Goal: Navigation & Orientation: Find specific page/section

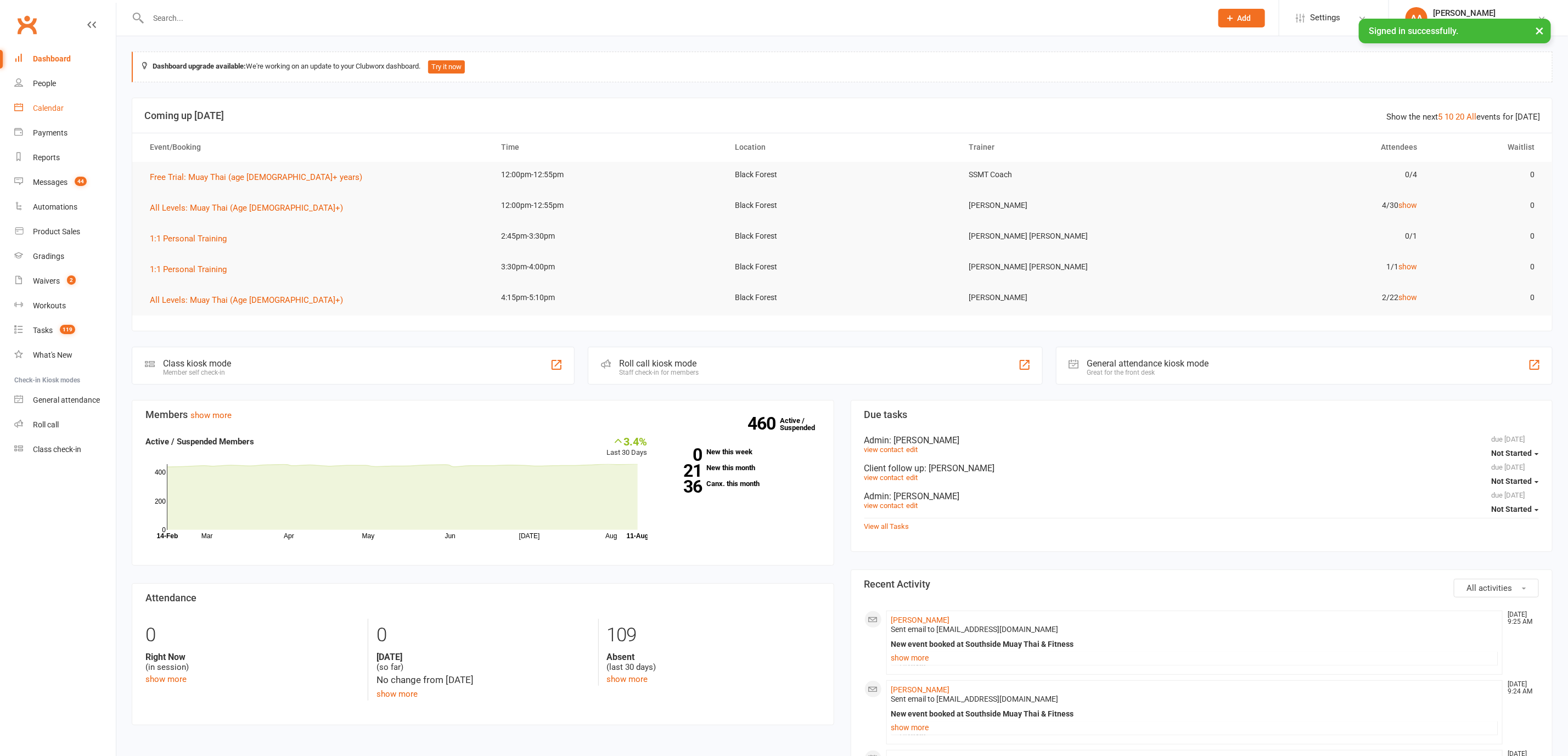
click at [41, 104] on div "Calendar" at bounding box center [48, 108] width 31 height 9
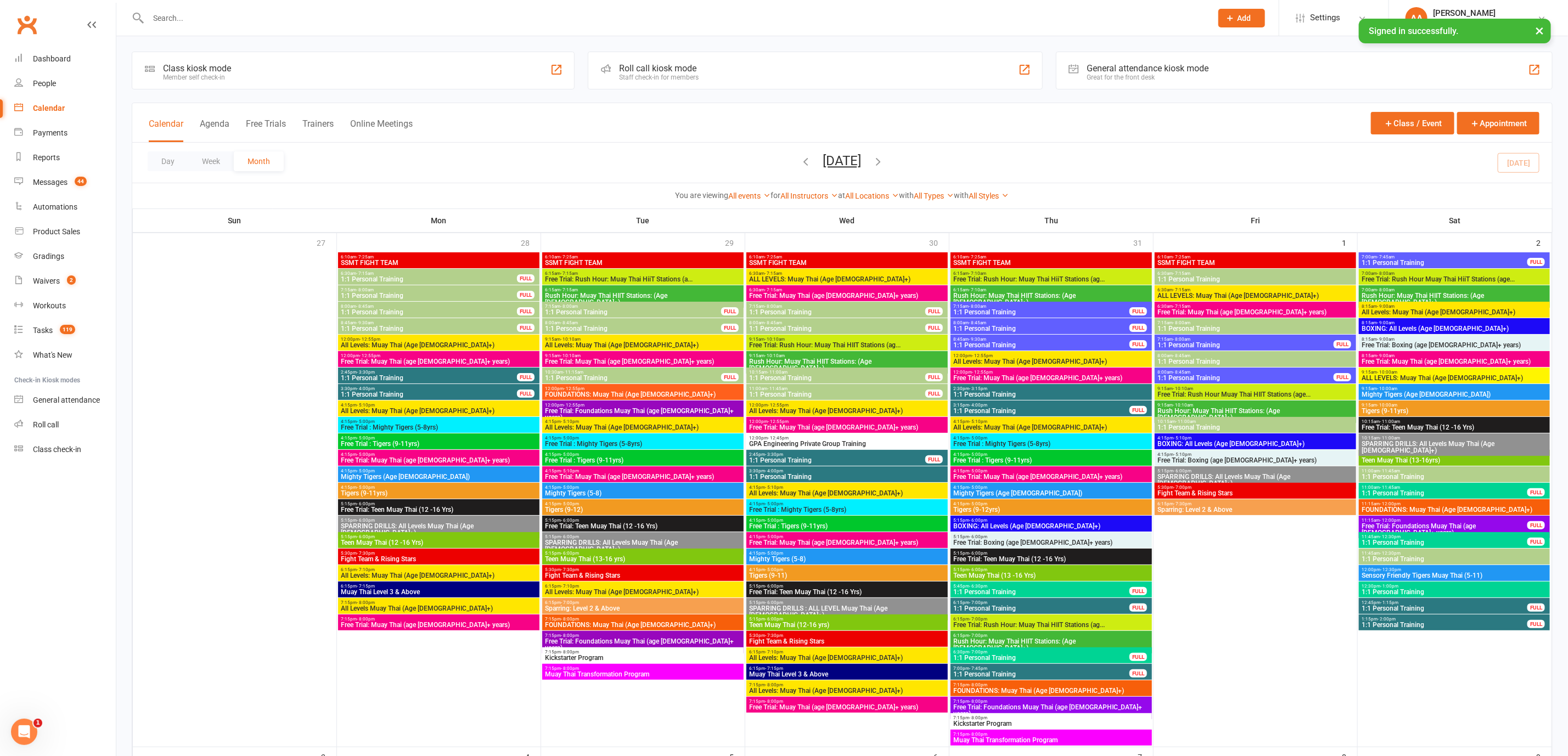
click at [1469, 259] on span "7:00am - 7:45am" at bounding box center [1444, 257] width 167 height 5
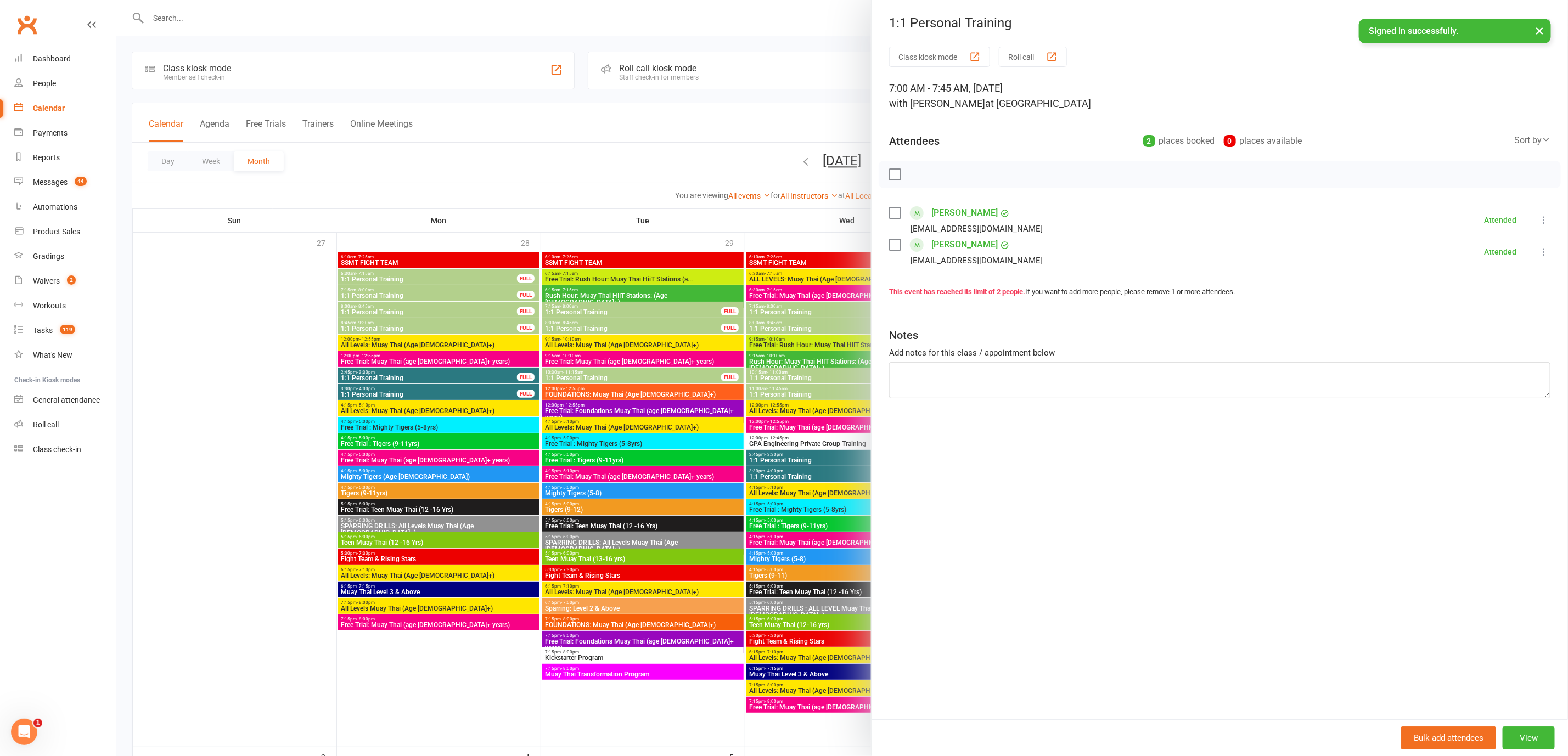
click at [642, 157] on div at bounding box center [842, 378] width 1451 height 756
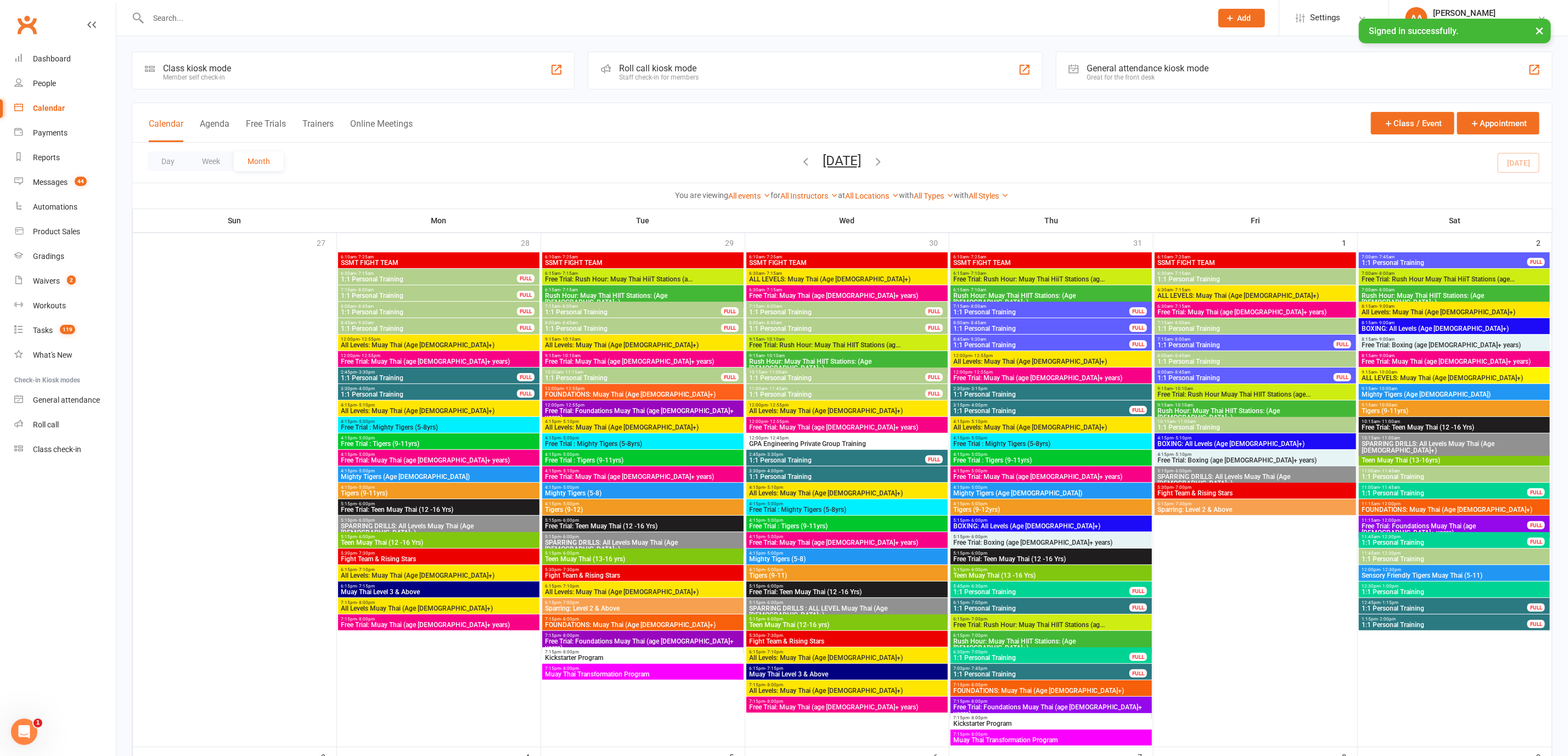
click at [1069, 346] on span "1:1 Personal Training" at bounding box center [1041, 345] width 177 height 6
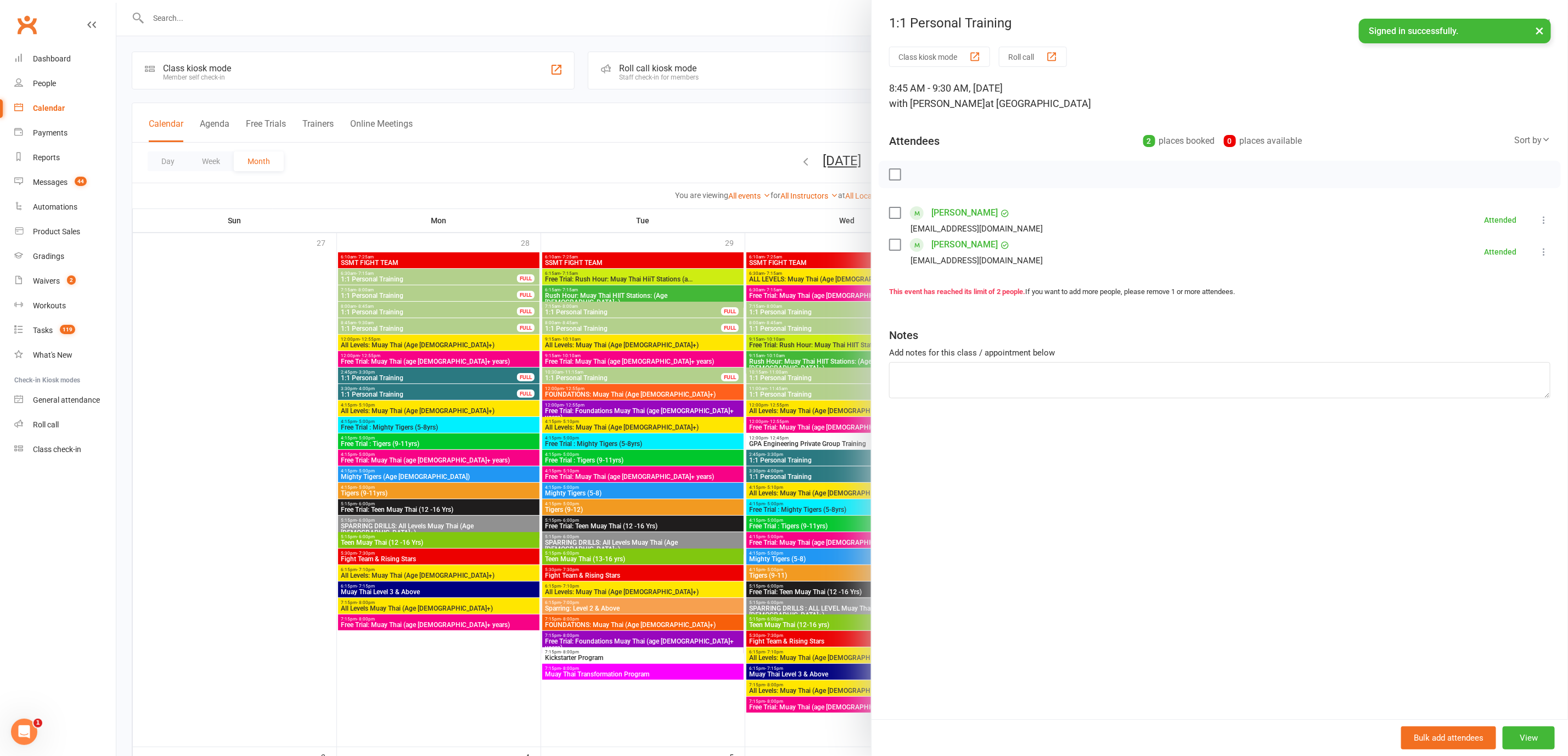
click at [749, 233] on div at bounding box center [842, 378] width 1451 height 756
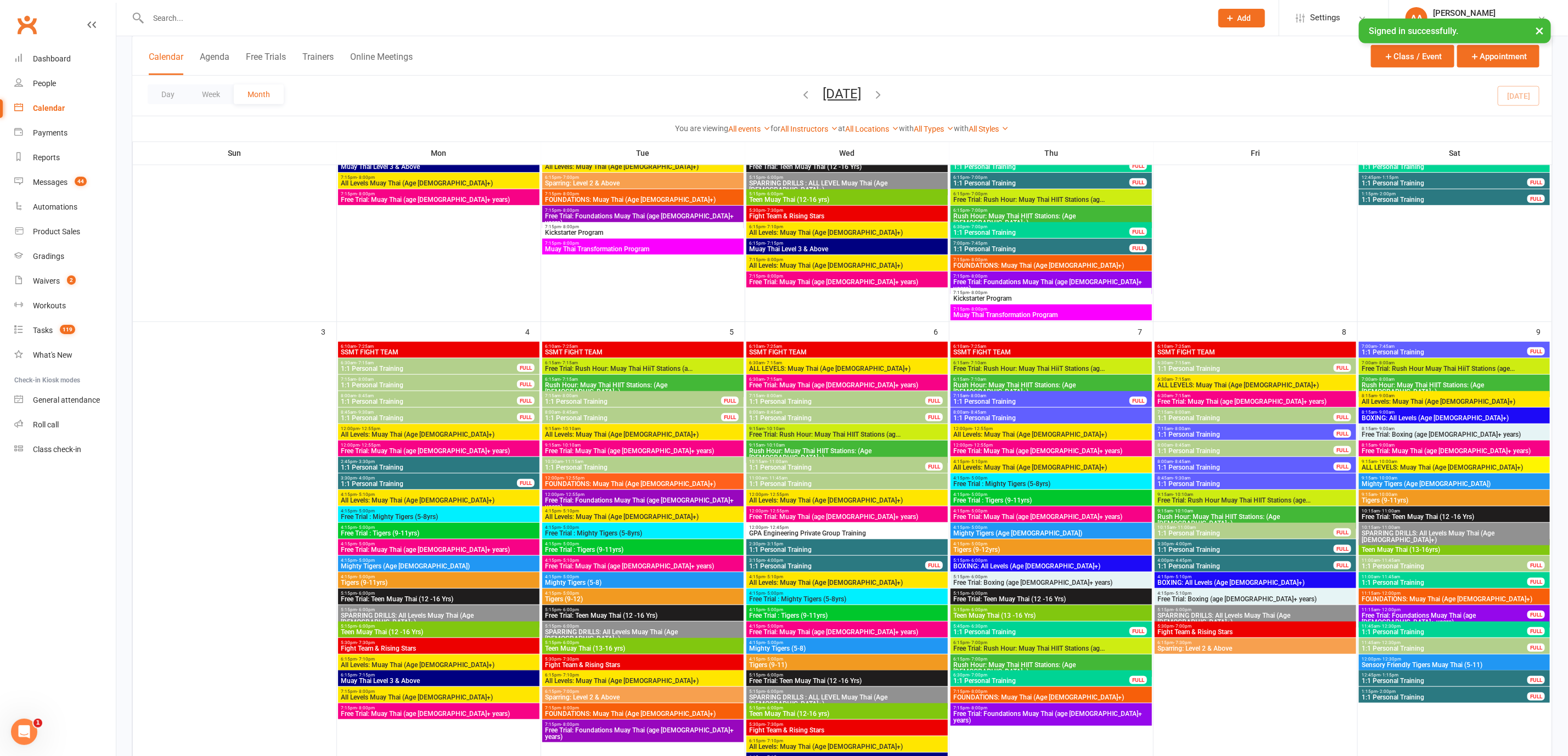
scroll to position [576, 0]
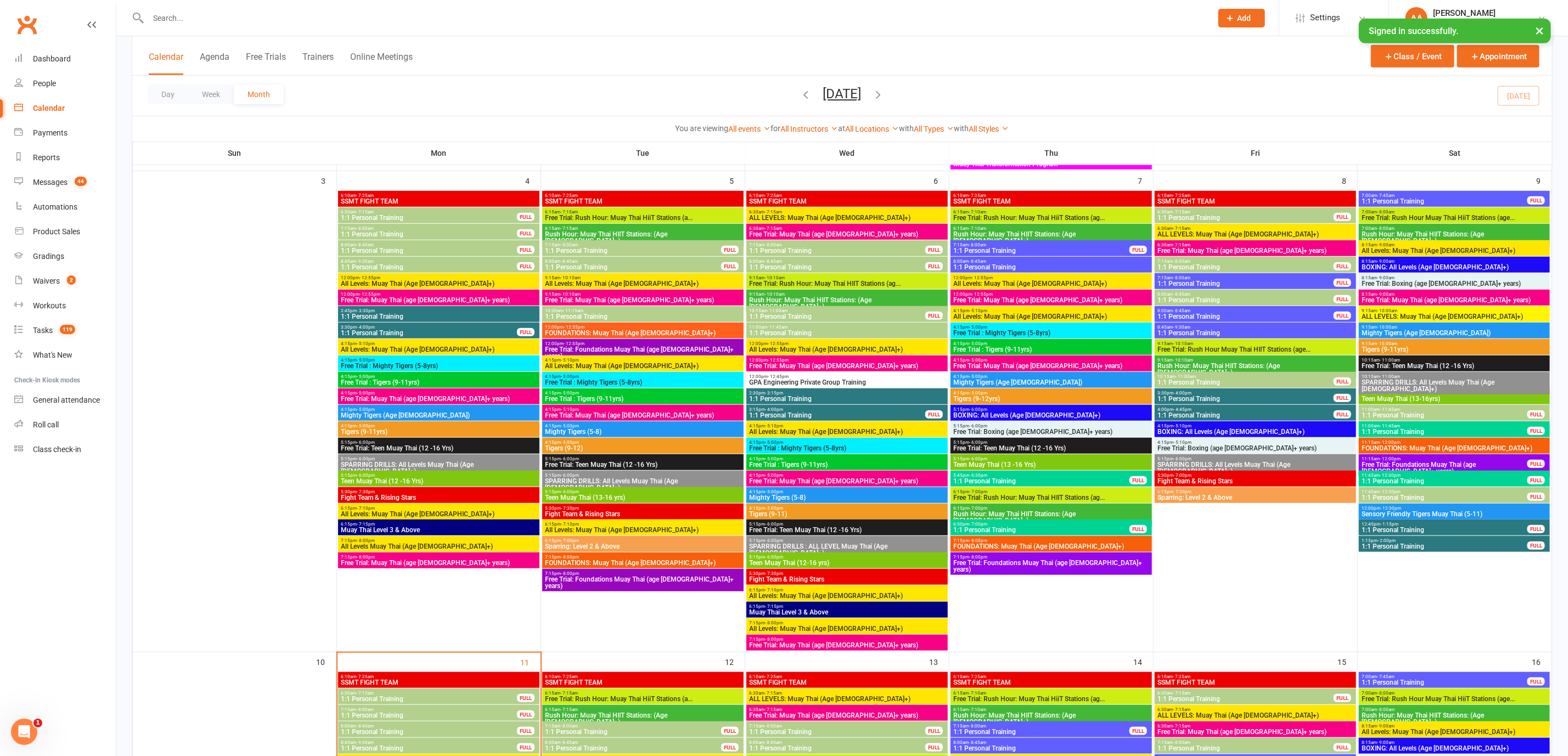
click at [842, 411] on span "3:15pm - 4:00pm" at bounding box center [837, 409] width 177 height 5
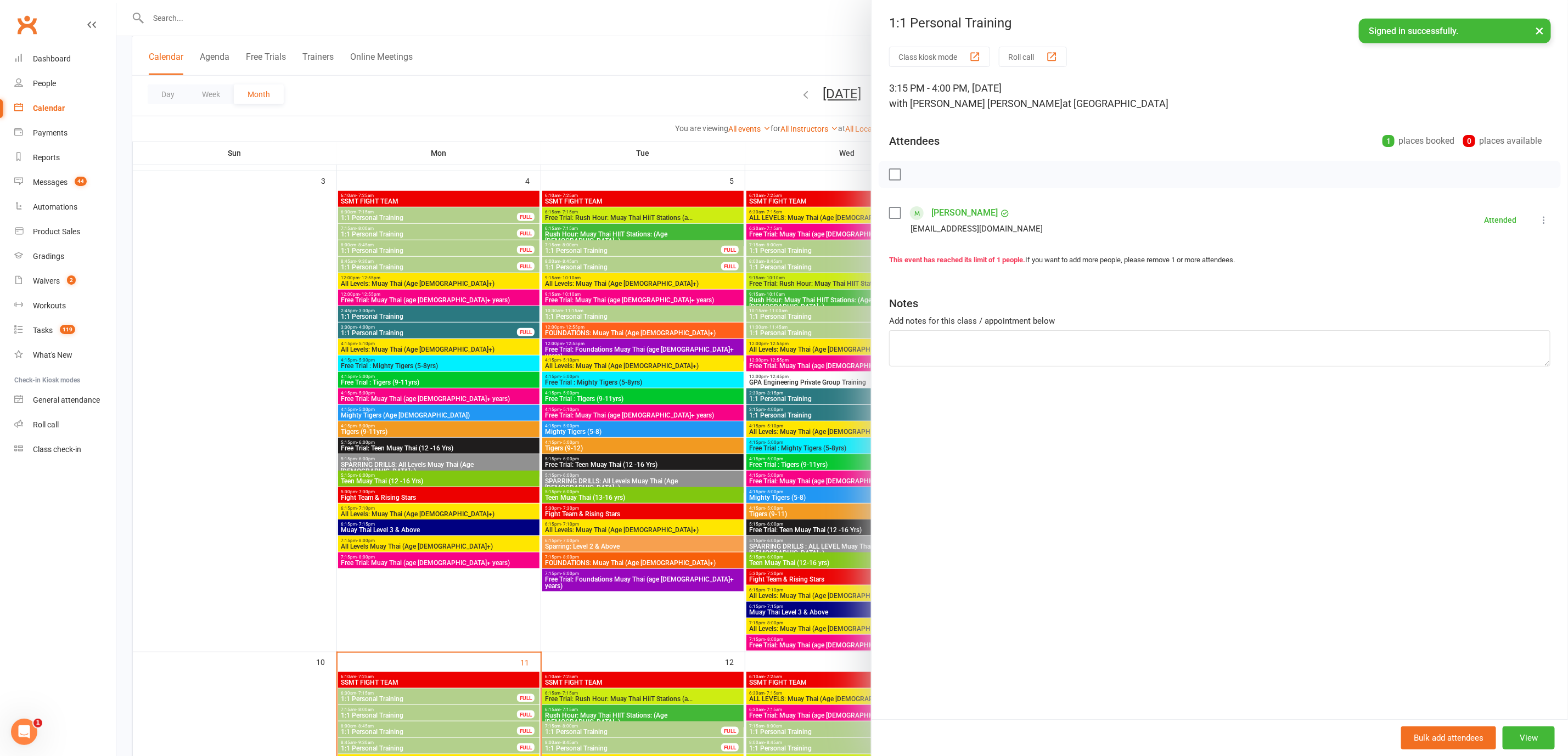
click at [672, 94] on div at bounding box center [842, 378] width 1451 height 756
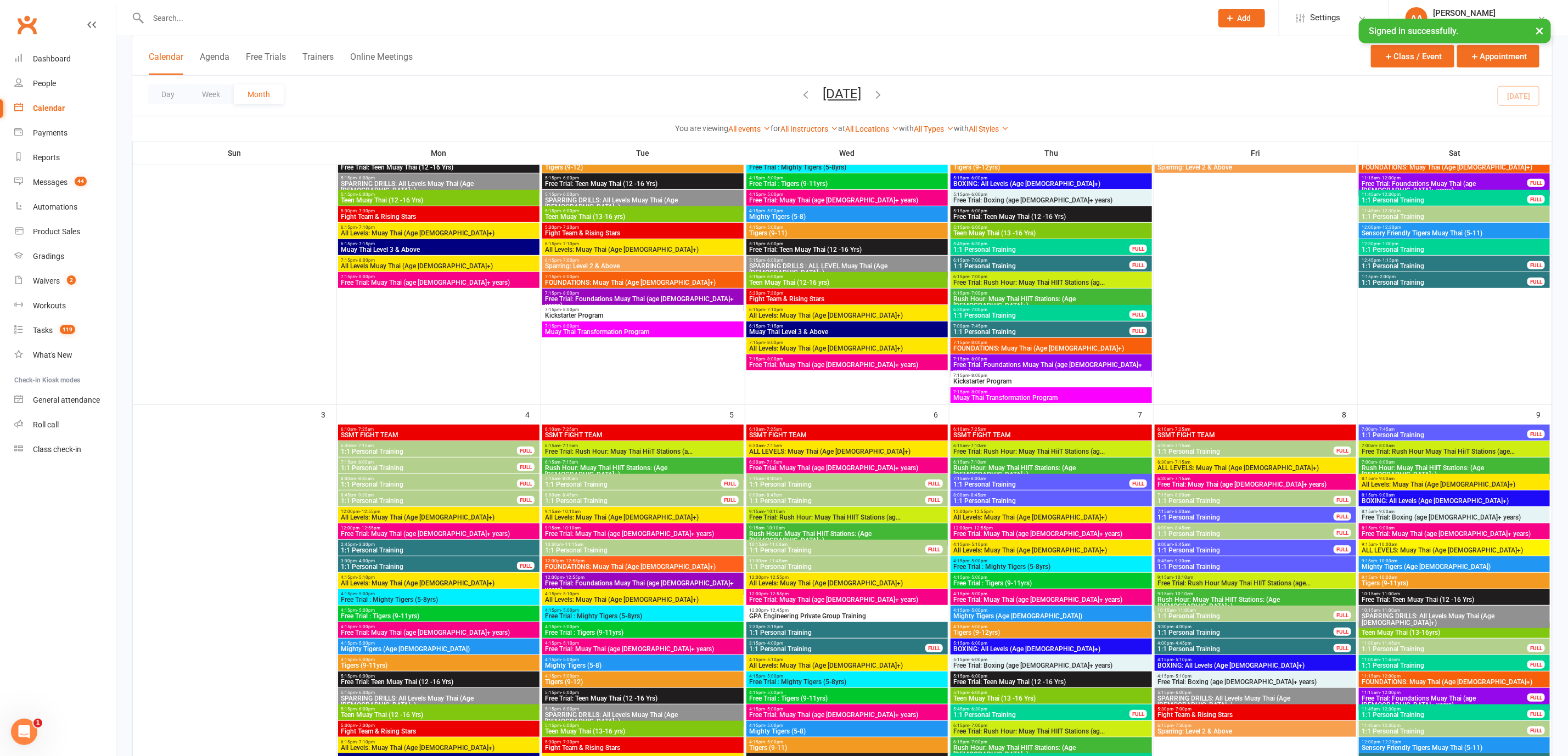
scroll to position [329, 0]
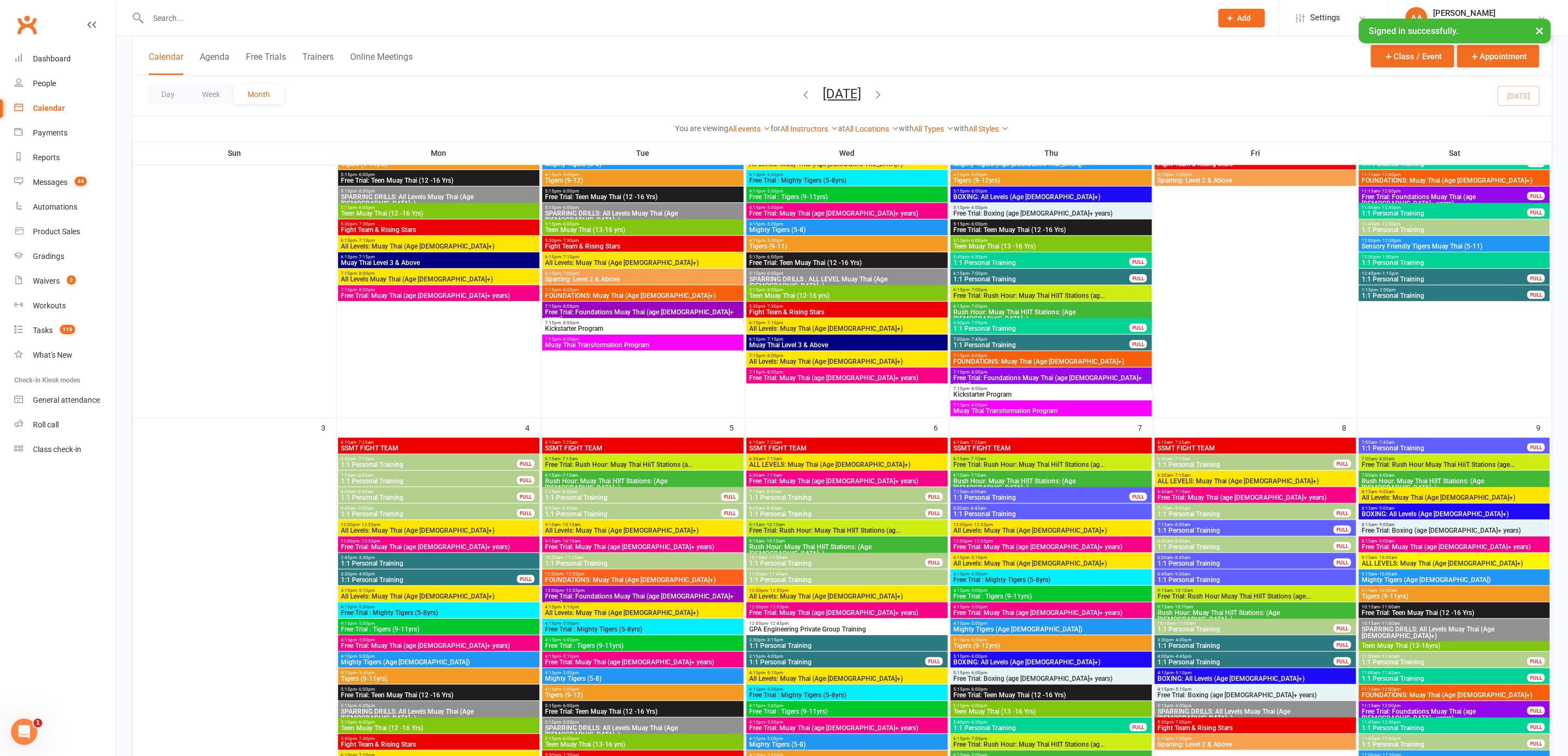
click at [1292, 529] on span "1:1 Personal Training" at bounding box center [1245, 530] width 177 height 6
